Goal: Communication & Community: Participate in discussion

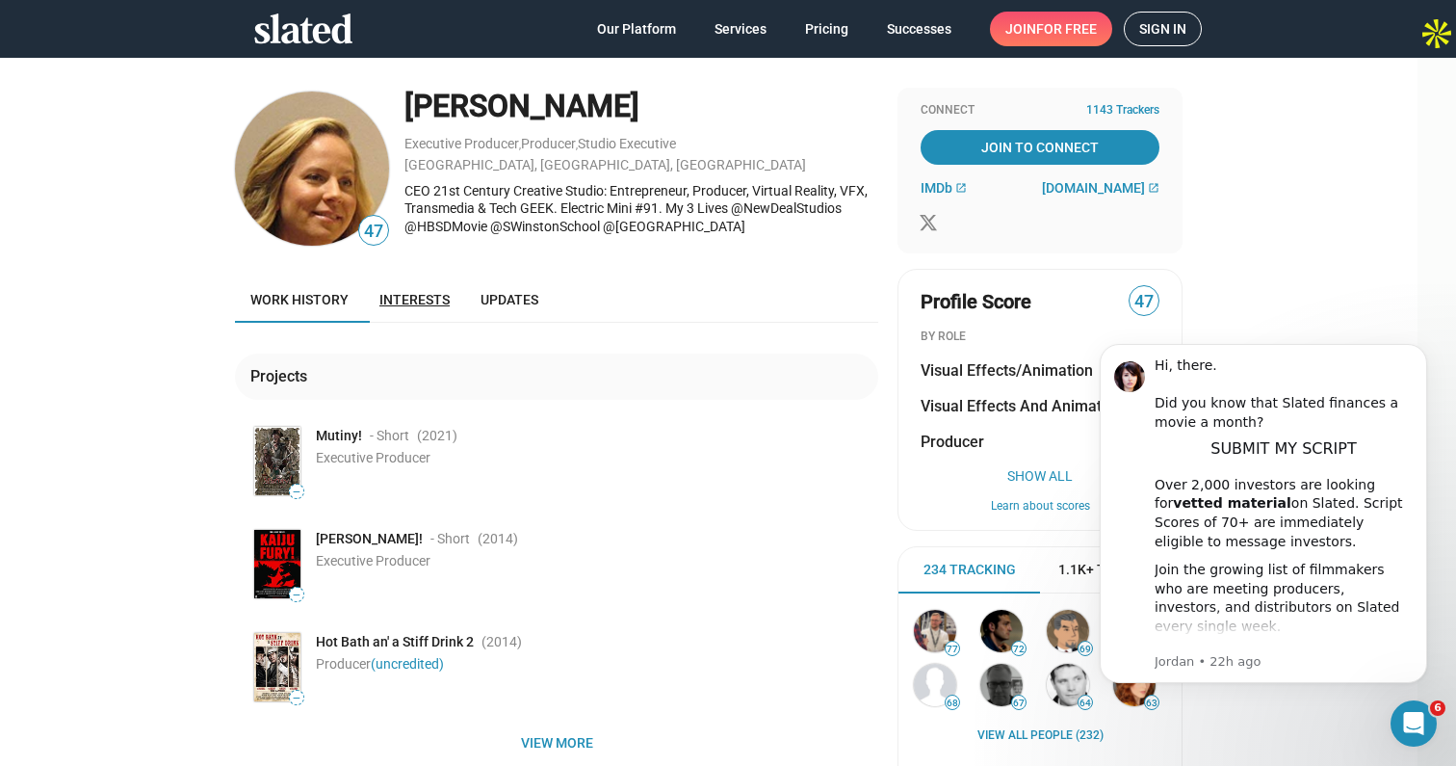
click at [409, 290] on link "Interests" at bounding box center [414, 299] width 101 height 46
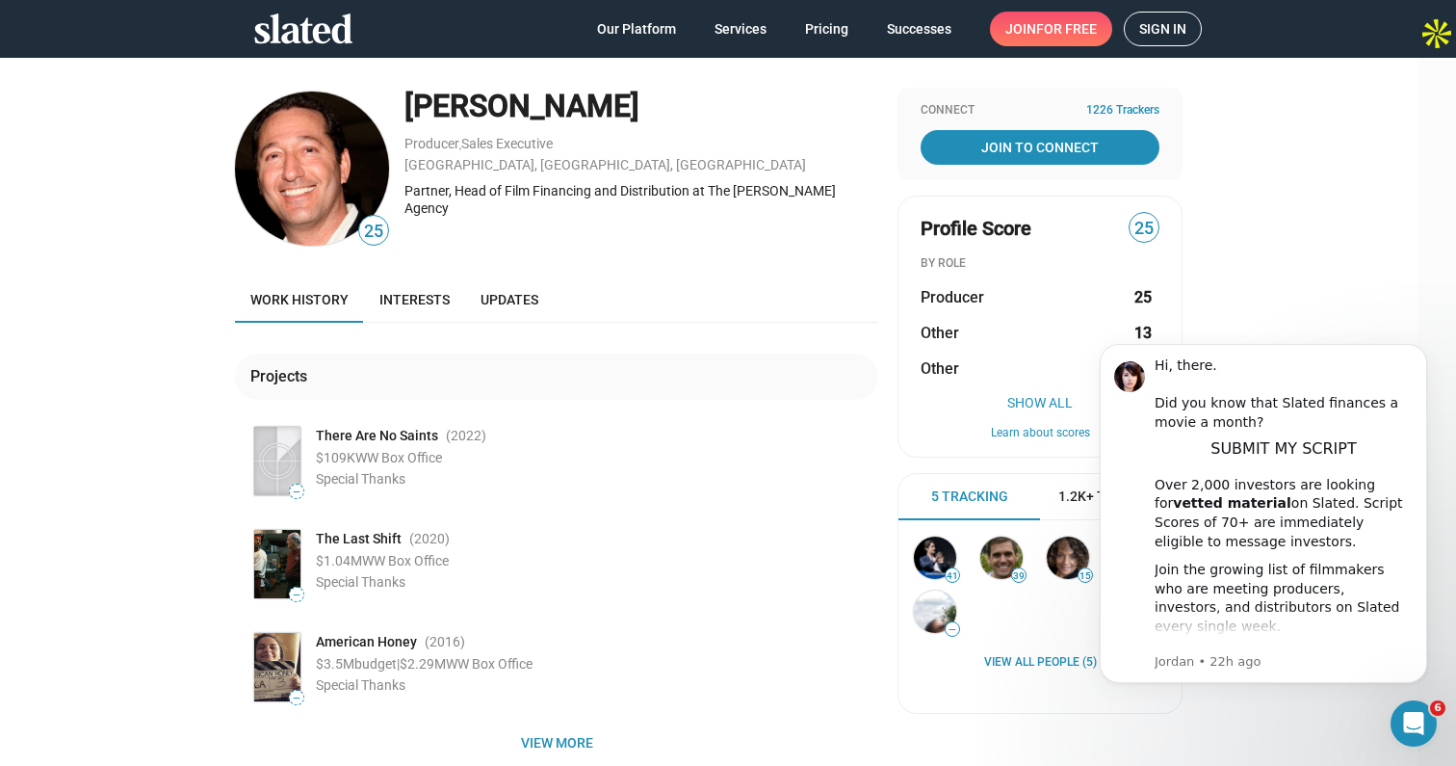
click at [1174, 26] on span "Sign in" at bounding box center [1162, 29] width 47 height 33
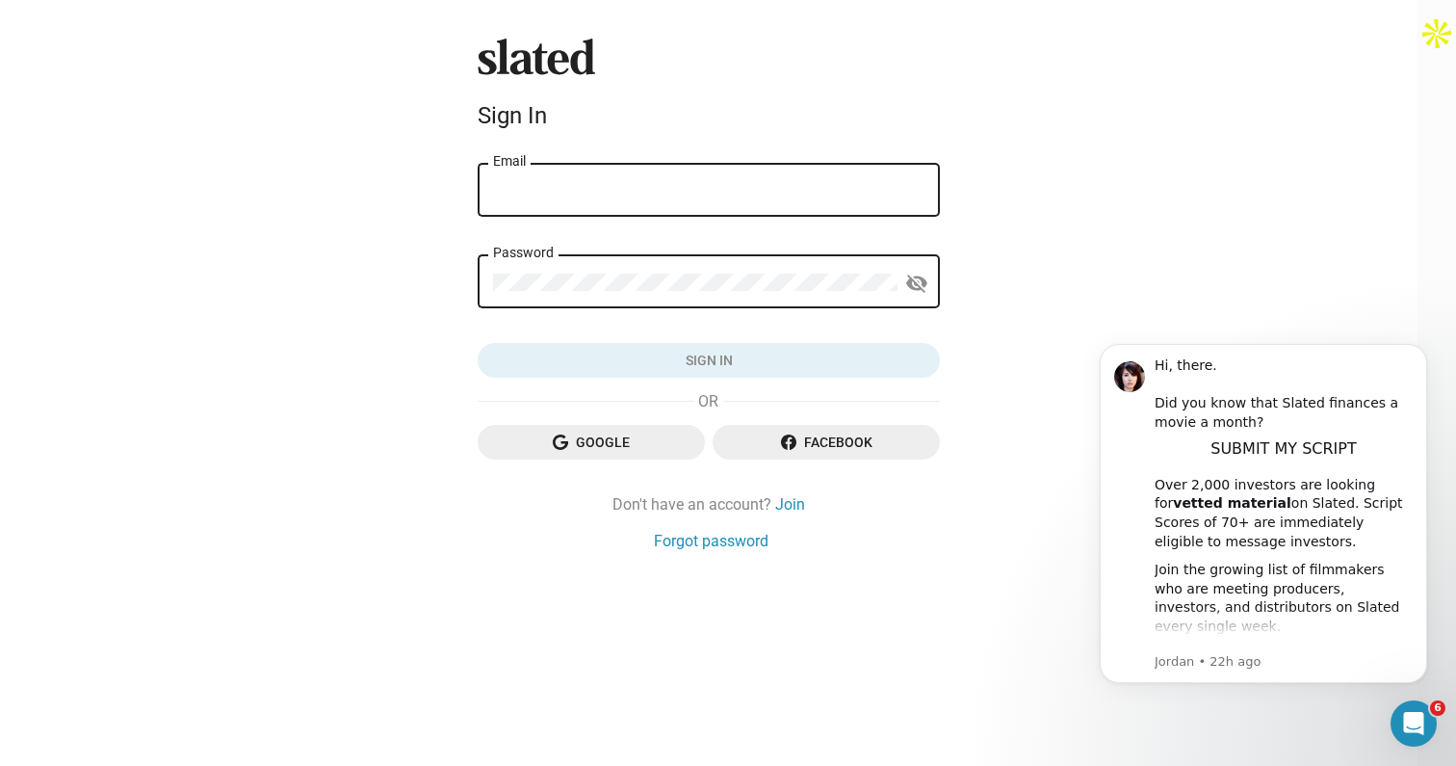
click at [719, 210] on div "Email" at bounding box center [709, 188] width 432 height 57
click at [734, 201] on div "Email" at bounding box center [709, 188] width 432 height 57
type input "derekcmari@gmail.com"
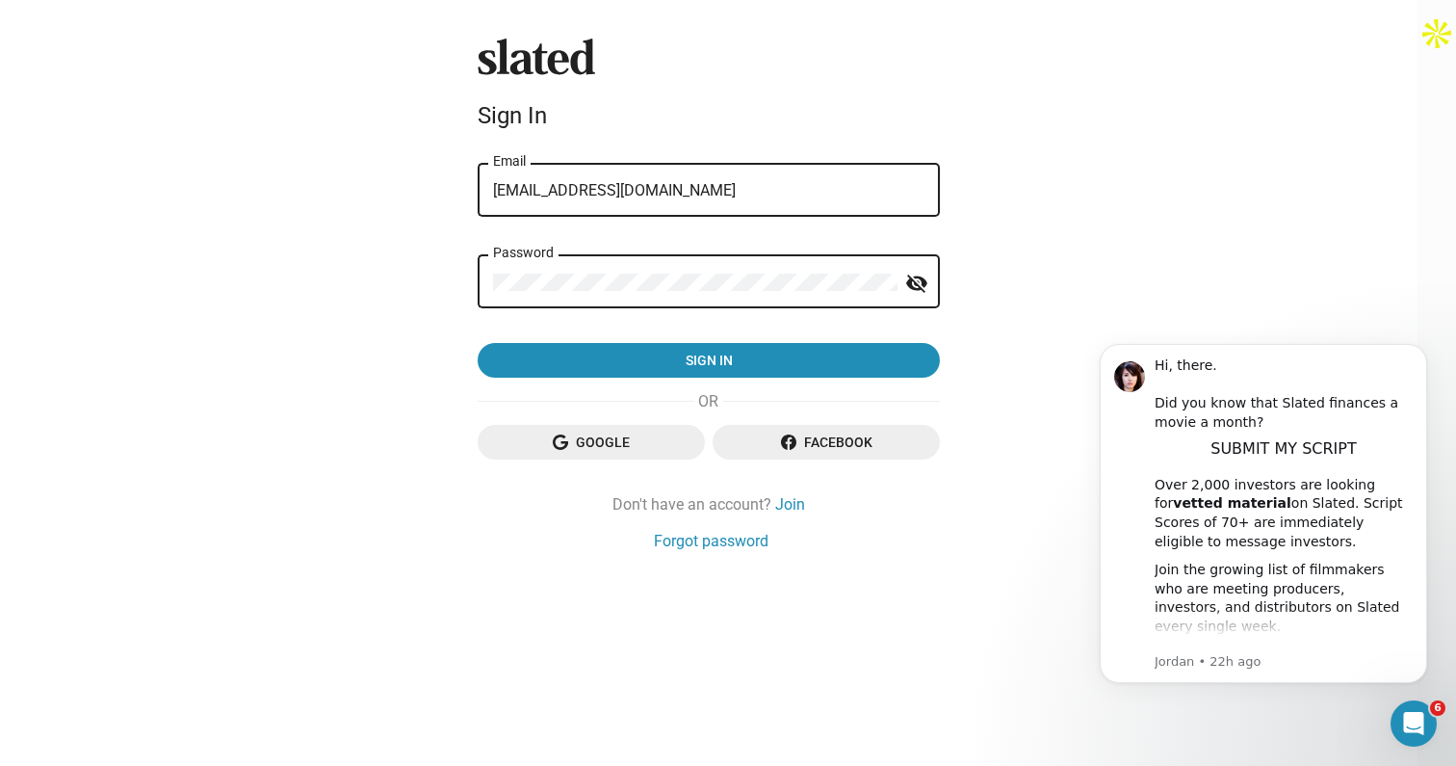
click at [478, 343] on button "Sign in" at bounding box center [709, 360] width 462 height 35
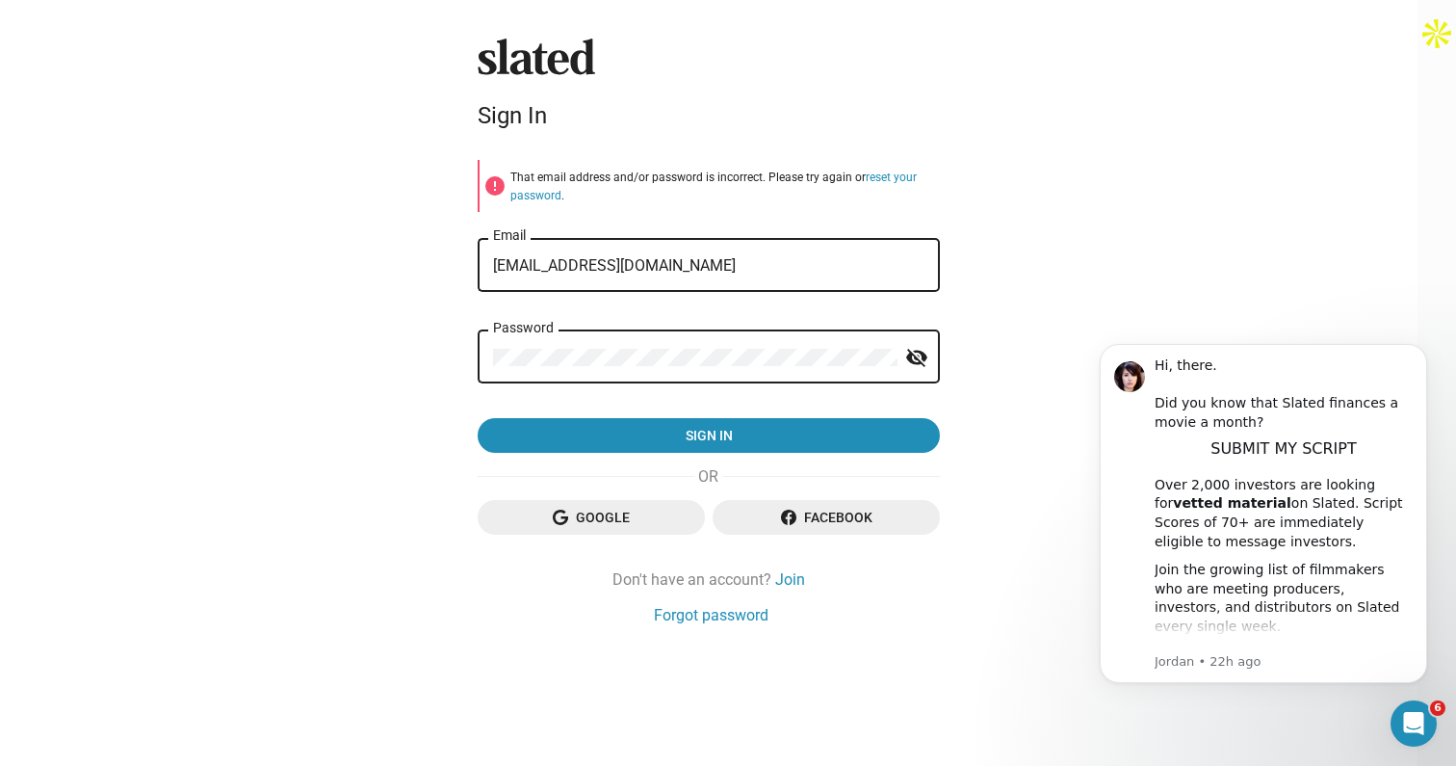
click at [478, 418] on button "Sign in" at bounding box center [709, 435] width 462 height 35
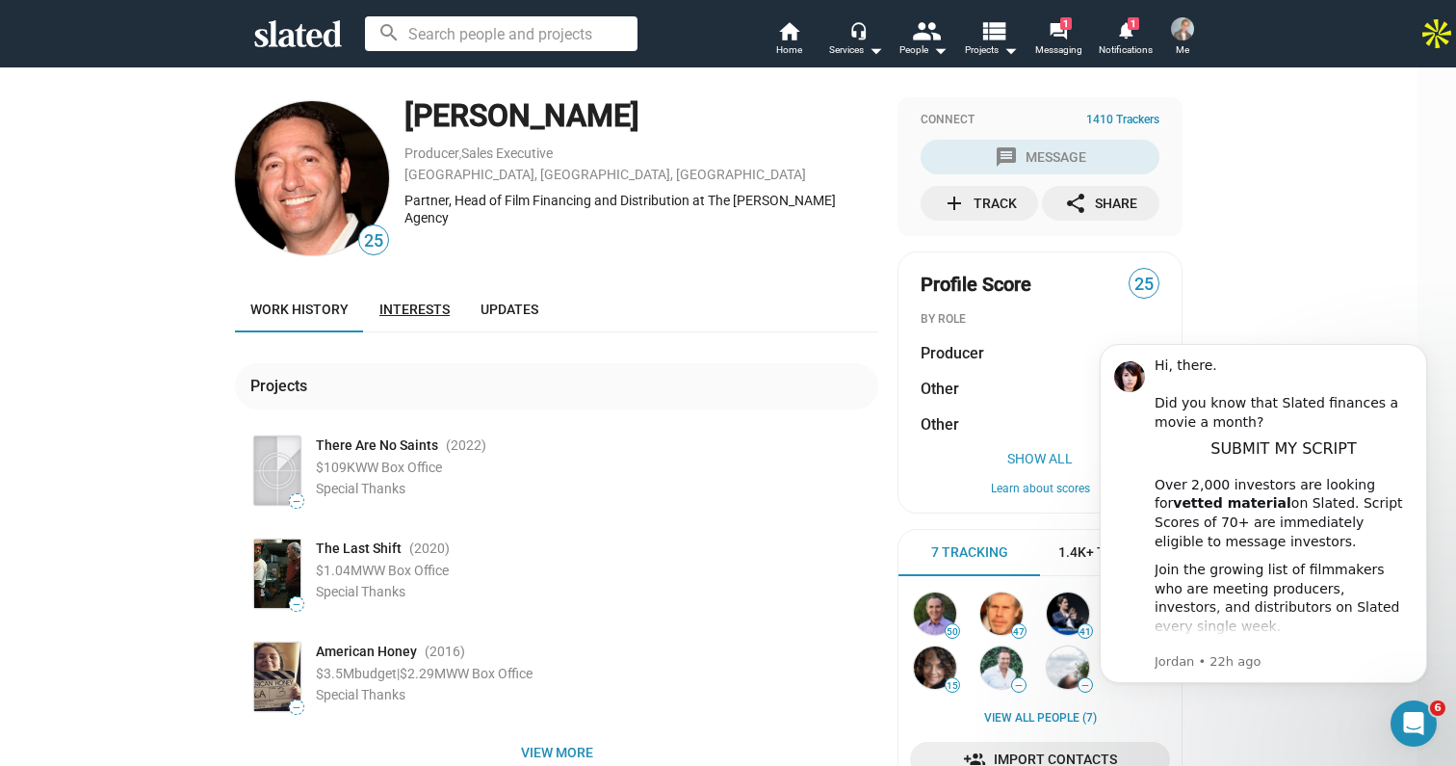
click at [424, 324] on link "Interests" at bounding box center [414, 309] width 101 height 46
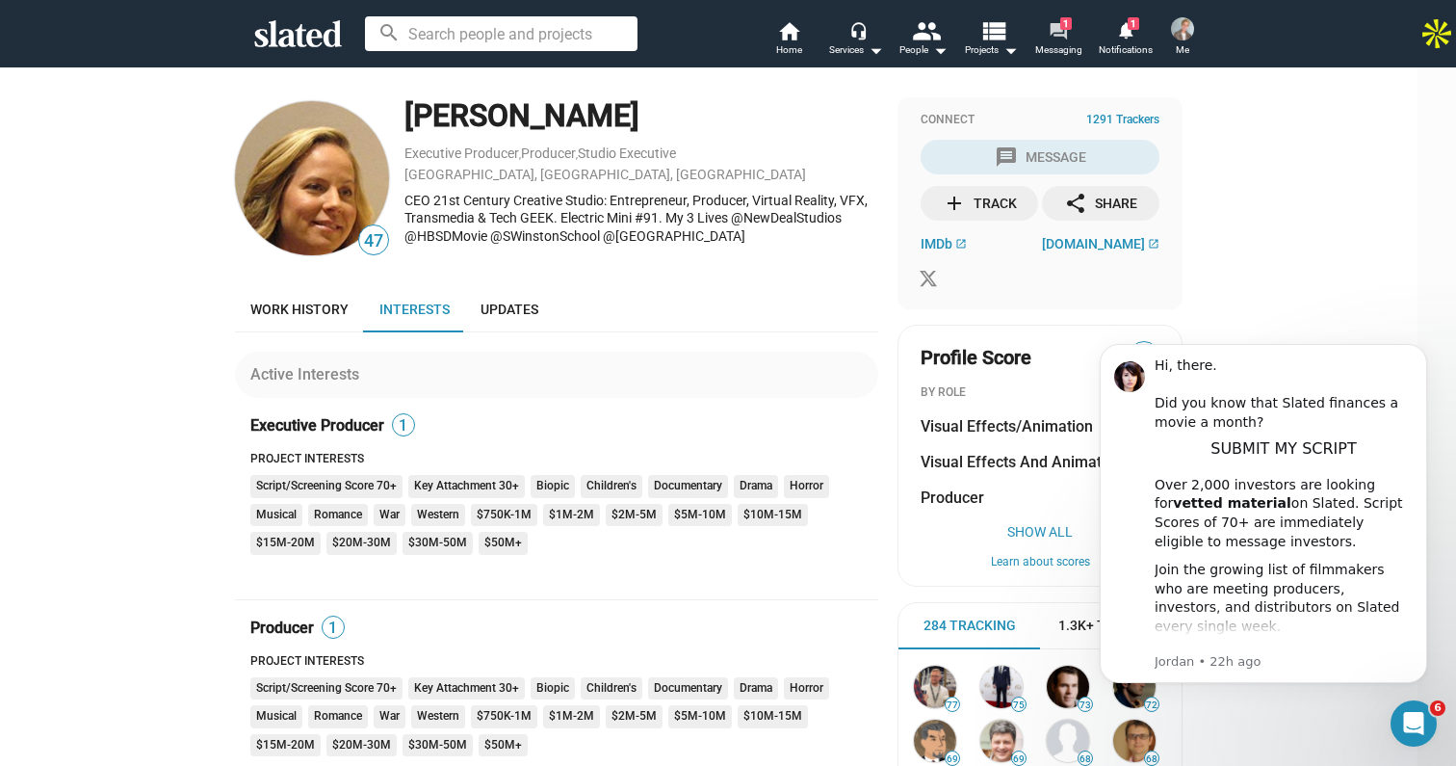
click at [1056, 26] on mat-icon "forum" at bounding box center [1058, 30] width 18 height 18
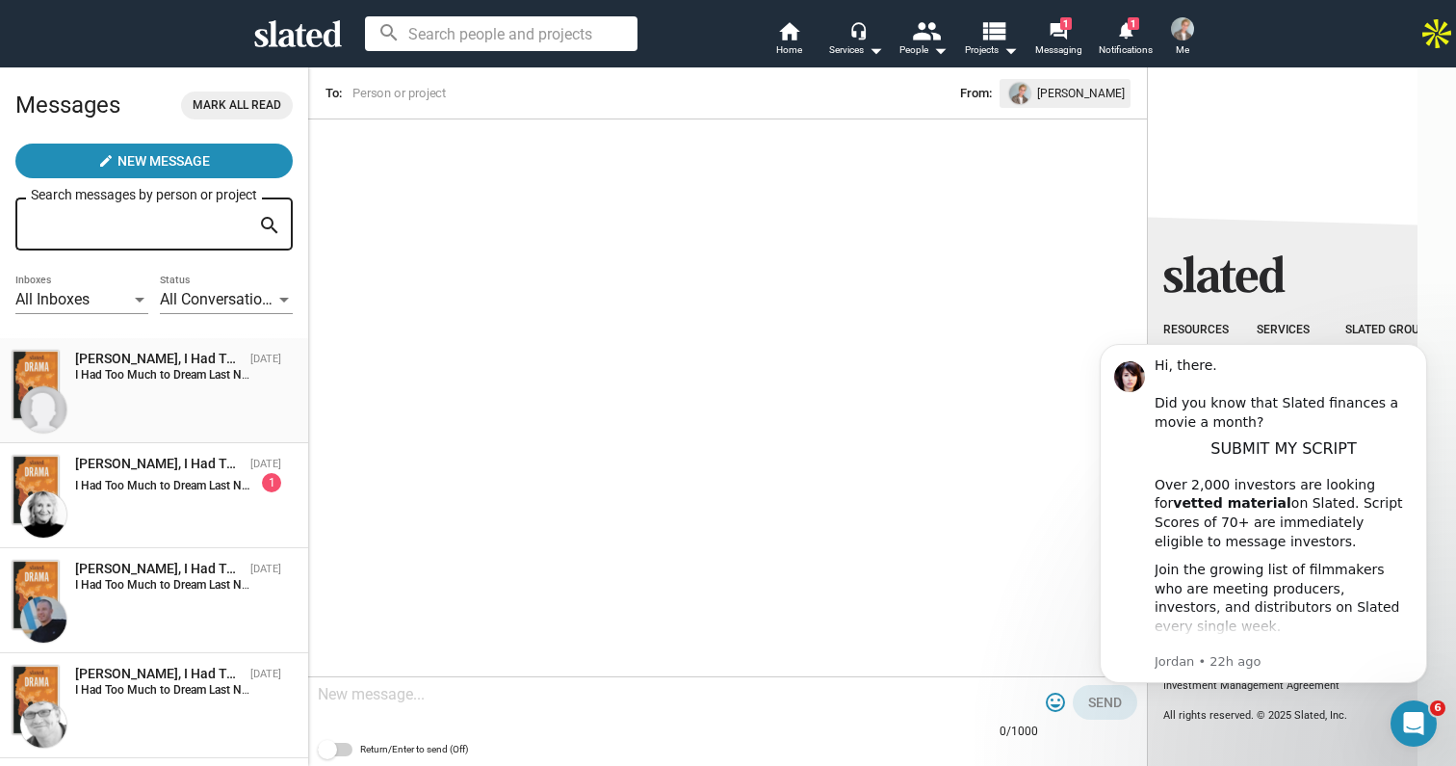
click at [233, 381] on strong "I Had Too Much to Dream Last Night:" at bounding box center [170, 374] width 190 height 13
